Goal: Task Accomplishment & Management: Manage account settings

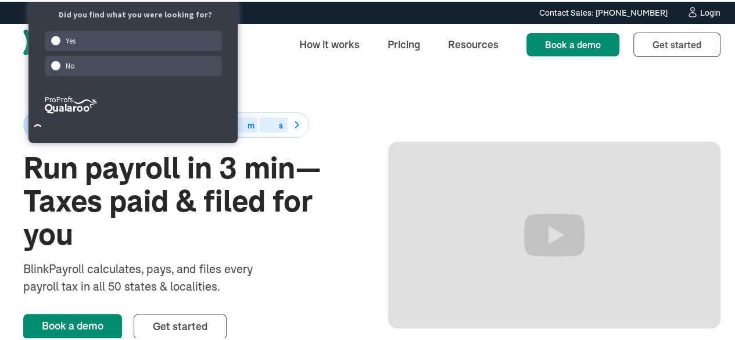
click at [689, 15] on link "Login" at bounding box center [703, 11] width 34 height 13
click at [368, 96] on div "50% off for 6 months Ends in 00 d 00 h 00 m 00 s Run payroll in 3 min—Taxes pai…" at bounding box center [371, 233] width 697 height 339
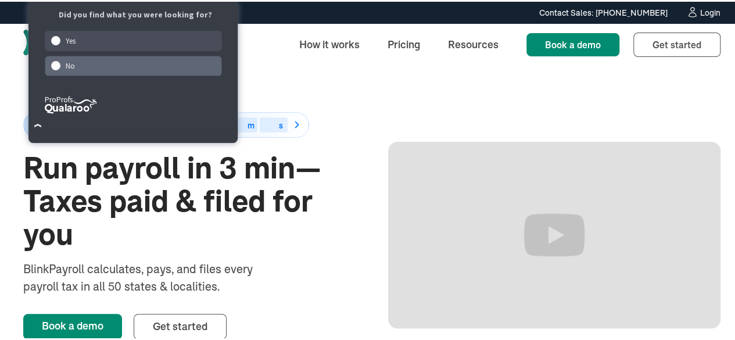
click at [180, 67] on div "No" at bounding box center [134, 64] width 178 height 20
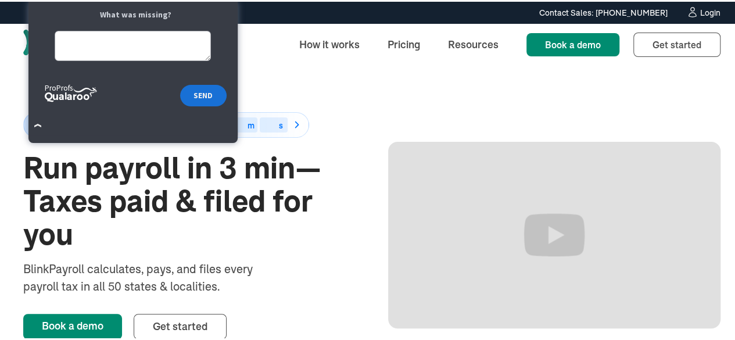
click at [410, 80] on div "50% off for 6 months Ends in 00 d 00 h 00 m 00 s Run payroll in 3 min—Taxes pai…" at bounding box center [371, 233] width 697 height 339
click at [365, 81] on div "50% off for 6 months Ends in 00 d 00 h 00 m 00 s Run payroll in 3 min—Taxes pai…" at bounding box center [371, 233] width 697 height 339
click at [686, 13] on icon at bounding box center [692, 11] width 12 height 12
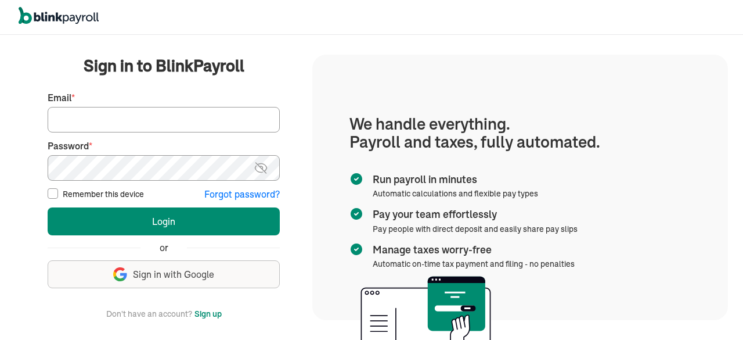
click at [210, 116] on input "Email *" at bounding box center [164, 120] width 232 height 26
type input "info@techdatumsolutions.com"
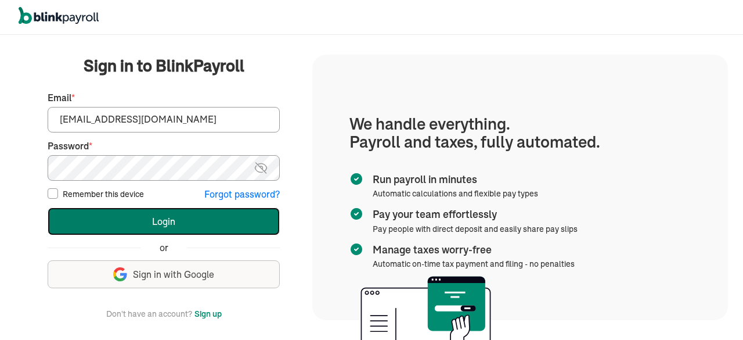
click at [193, 221] on button "Login" at bounding box center [164, 221] width 232 height 28
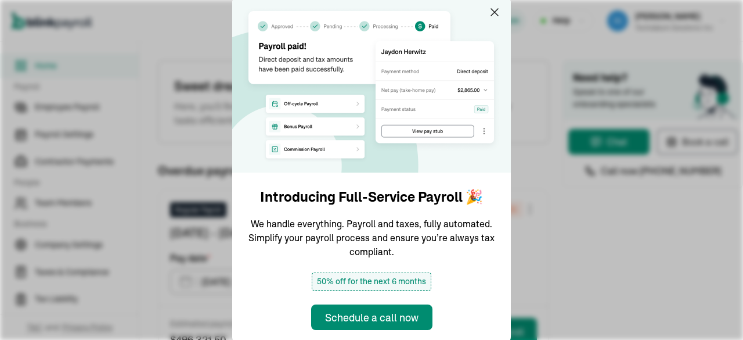
click at [494, 20] on img at bounding box center [371, 84] width 279 height 177
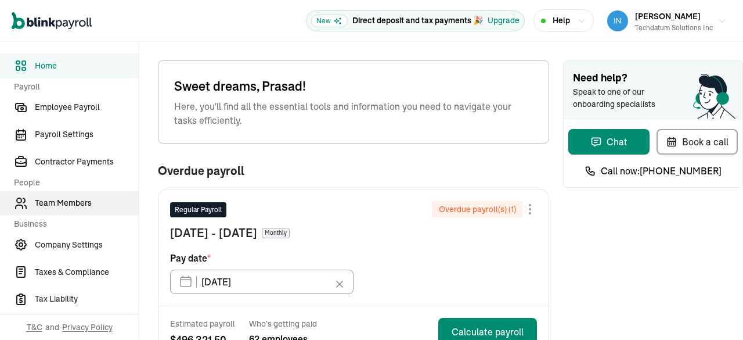
click at [69, 206] on span "Team Members" at bounding box center [87, 203] width 104 height 12
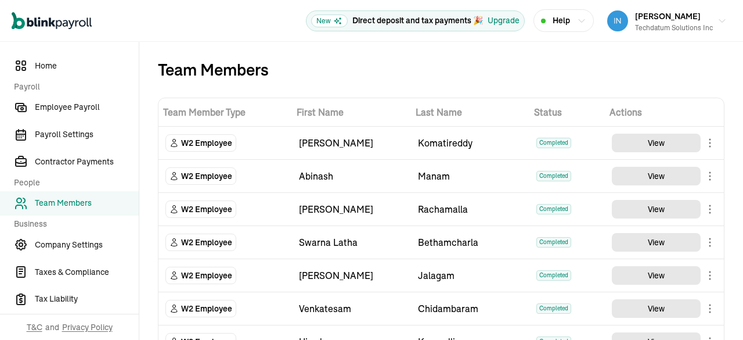
scroll to position [1683, 0]
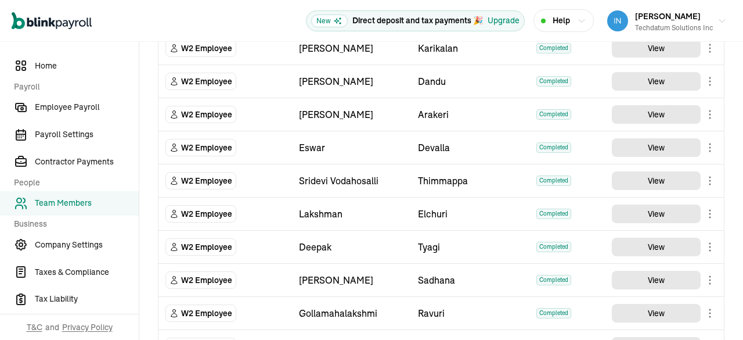
click at [185, 82] on td "W2 Employee" at bounding box center [226, 81] width 134 height 33
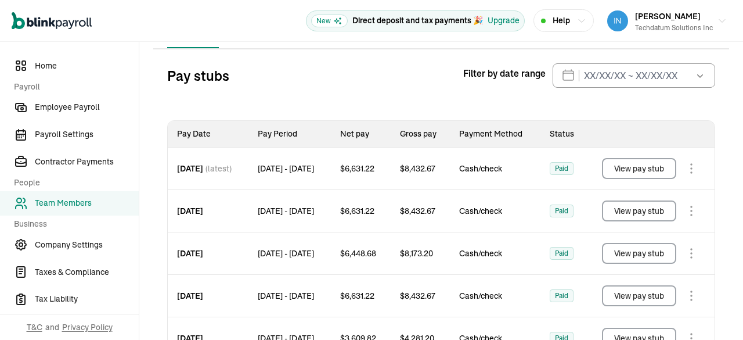
scroll to position [0, 0]
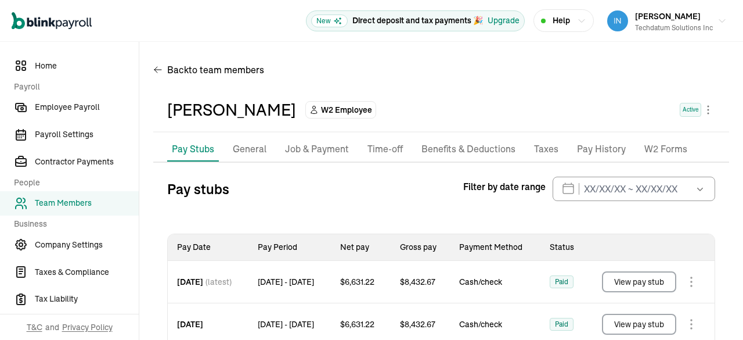
click at [194, 159] on li "Pay Stubs" at bounding box center [193, 149] width 52 height 24
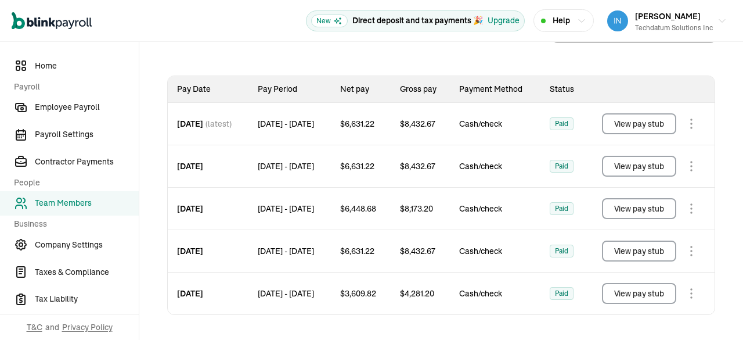
scroll to position [168, 0]
click at [624, 294] on button "View pay stub" at bounding box center [639, 292] width 74 height 21
click at [637, 246] on button "View pay stub" at bounding box center [639, 250] width 74 height 21
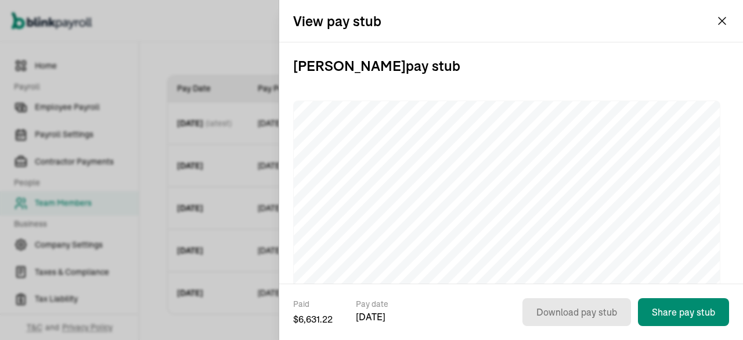
click at [730, 28] on div "View pay stub" at bounding box center [511, 21] width 464 height 42
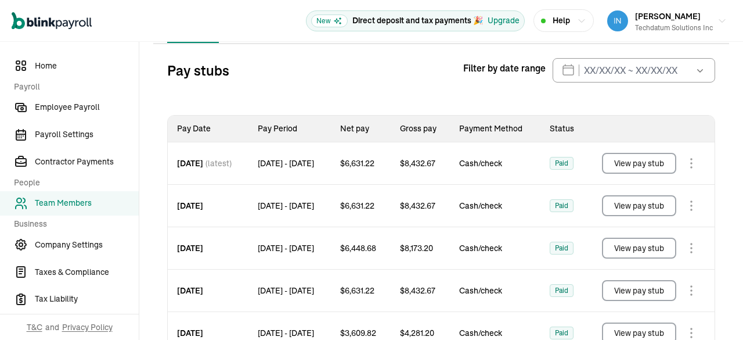
scroll to position [52, 0]
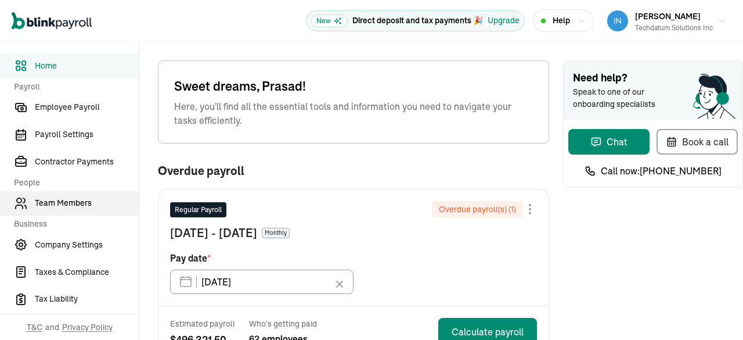
click at [75, 213] on link "Team Members" at bounding box center [69, 203] width 139 height 25
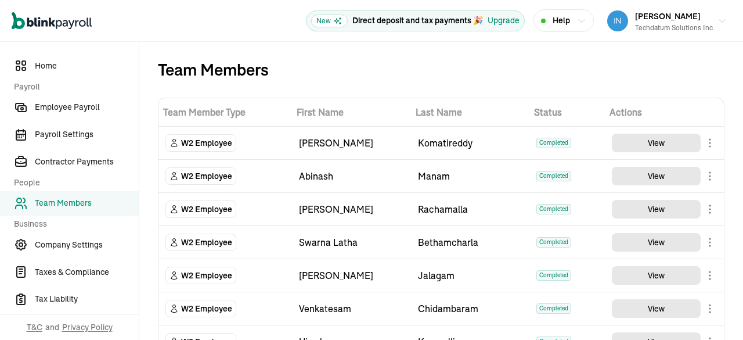
scroll to position [1354, 0]
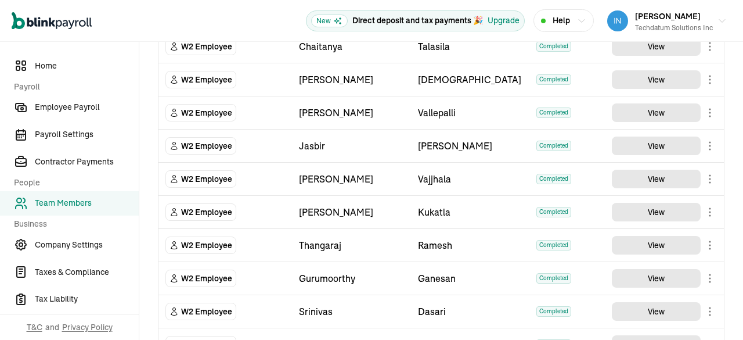
click at [701, 168] on body "Open main menu New Direct deposit and tax payments 🎉 Upgrade Help [PERSON_NAME]…" at bounding box center [371, 170] width 743 height 340
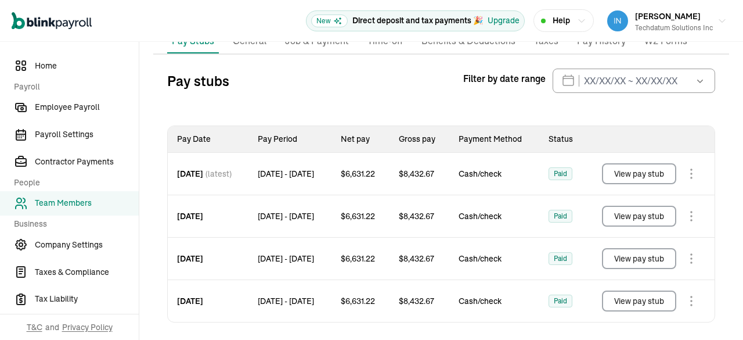
scroll to position [127, 0]
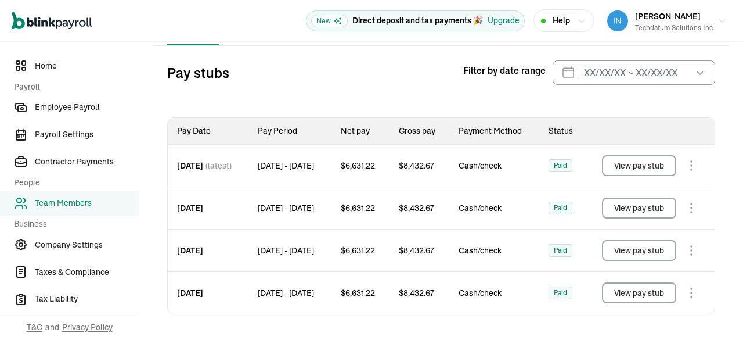
click at [630, 290] on button "View pay stub" at bounding box center [639, 292] width 74 height 21
click at [353, 60] on div "Pay stubs Filter by date range [DATE] Mon Tue Wed Thu Fri Sat Sun 29 30 1 2 3 4…" at bounding box center [441, 72] width 548 height 24
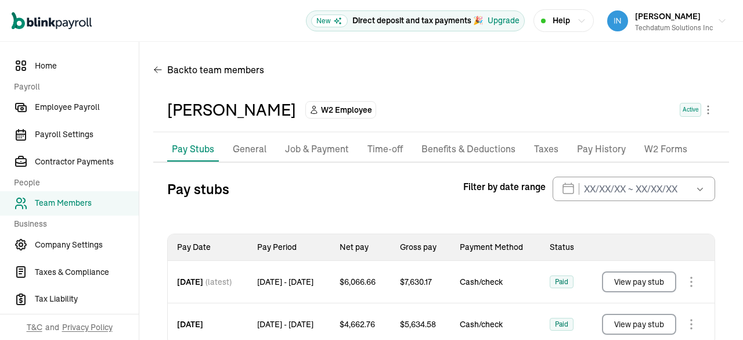
scroll to position [30, 0]
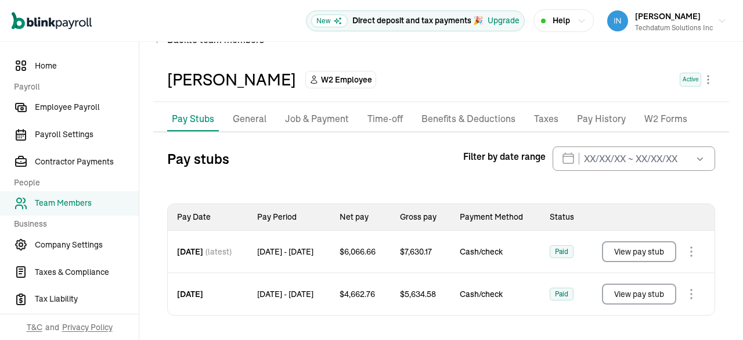
click at [616, 294] on button "View pay stub" at bounding box center [639, 293] width 74 height 21
click at [663, 247] on button "View pay stub" at bounding box center [639, 251] width 74 height 21
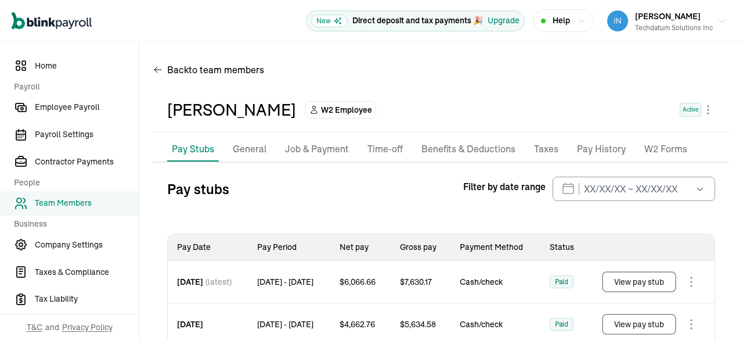
click at [673, 26] on div "Techdatum Solutions Inc" at bounding box center [674, 28] width 78 height 10
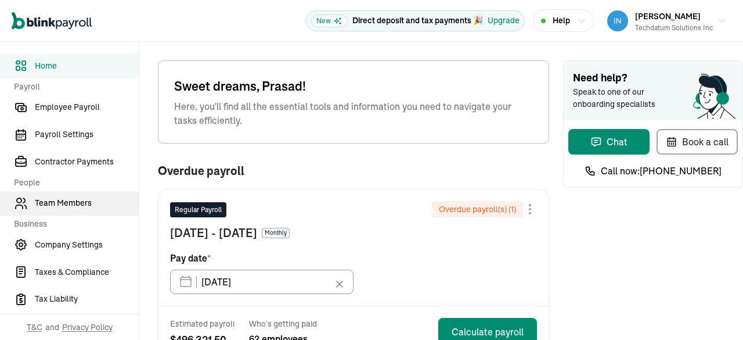
click at [75, 213] on link "Team Members" at bounding box center [69, 203] width 139 height 25
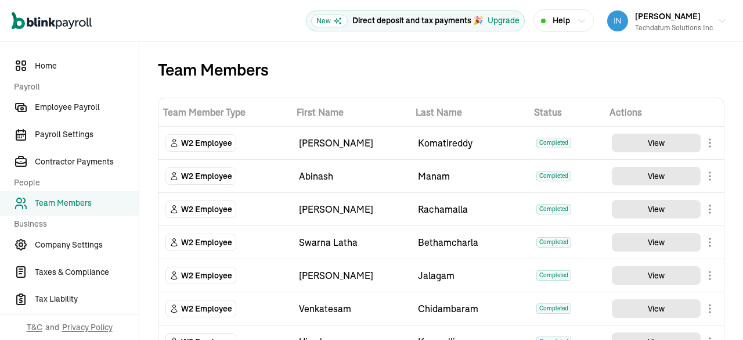
scroll to position [1354, 0]
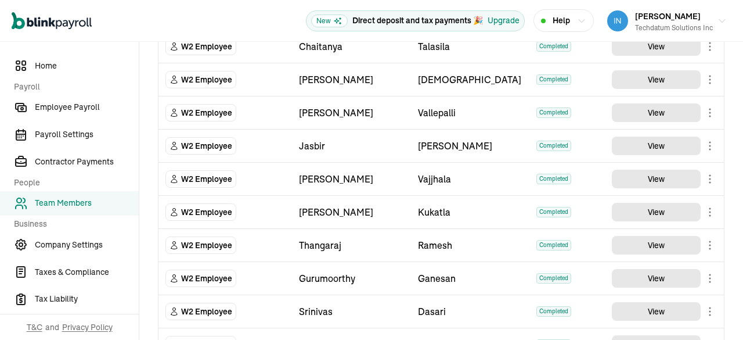
click at [701, 168] on body "Open main menu New Direct deposit and tax payments 🎉 Upgrade Help [PERSON_NAME]…" at bounding box center [371, 170] width 743 height 340
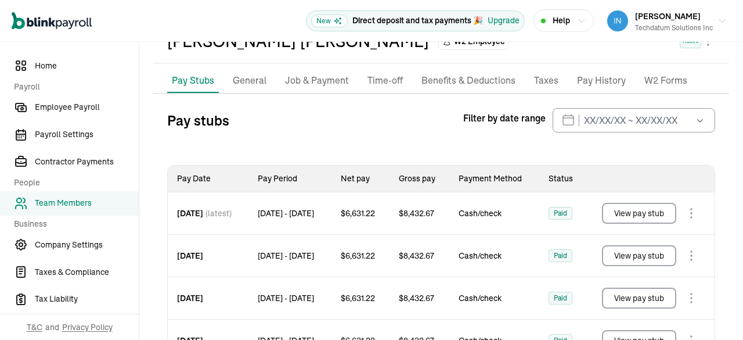
scroll to position [127, 0]
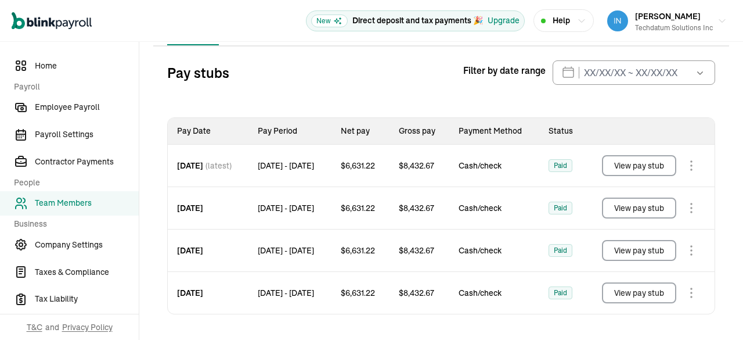
click at [630, 290] on button "View pay stub" at bounding box center [639, 292] width 74 height 21
click at [353, 60] on div "Pay stubs Filter by date range [DATE] Mon Tue Wed Thu Fri Sat Sun 29 30 1 2 3 4…" at bounding box center [441, 72] width 548 height 24
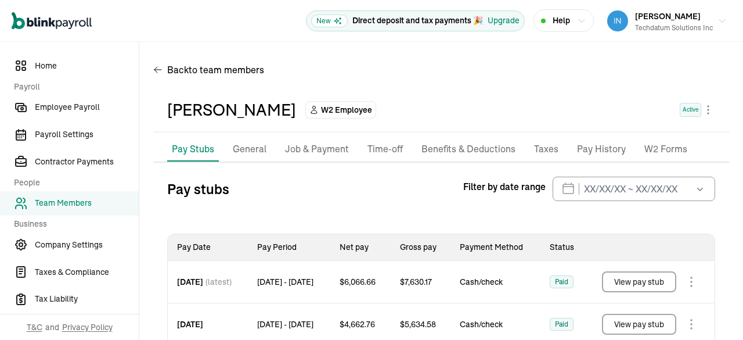
scroll to position [30, 0]
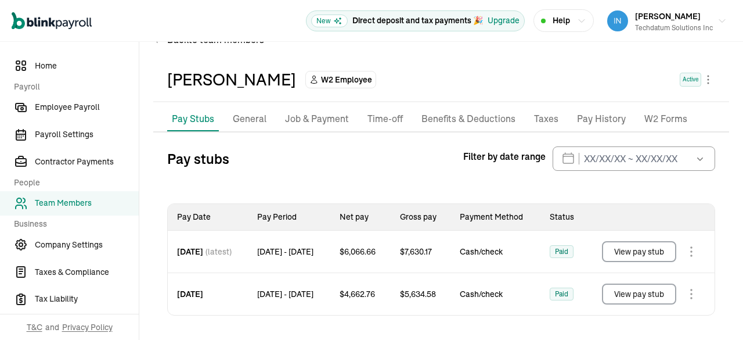
click at [616, 294] on button "View pay stub" at bounding box center [639, 293] width 74 height 21
click at [663, 247] on button "View pay stub" at bounding box center [639, 251] width 74 height 21
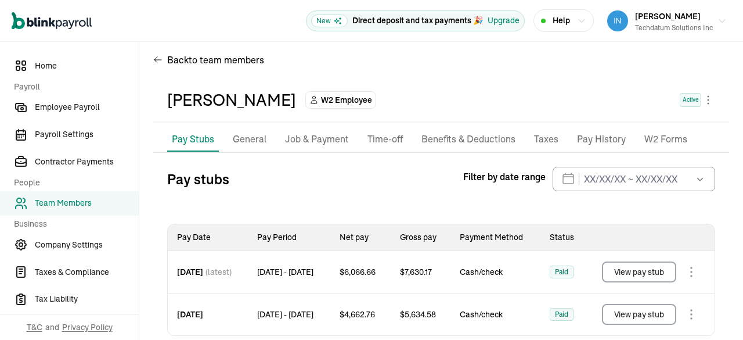
scroll to position [0, 0]
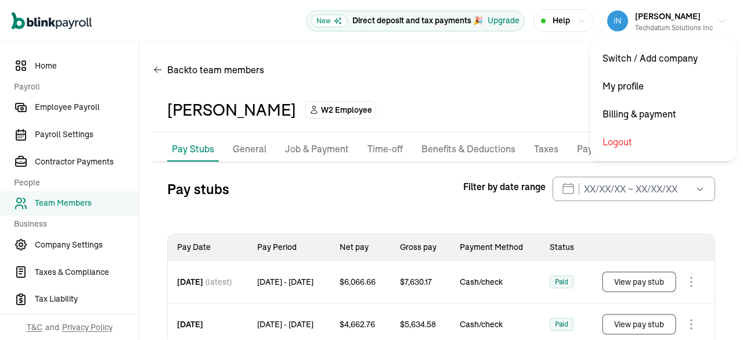
click at [673, 26] on div "Techdatum Solutions Inc" at bounding box center [674, 28] width 78 height 10
